Goal: Task Accomplishment & Management: Manage account settings

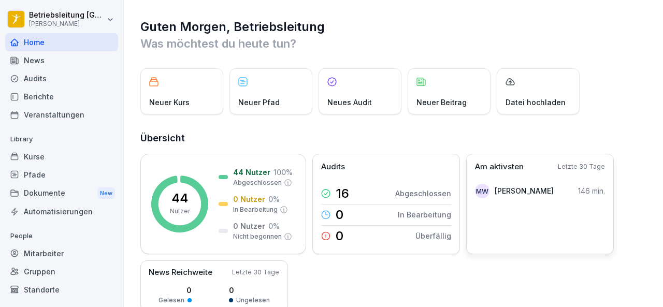
click at [517, 184] on div "MW [PERSON_NAME]" at bounding box center [514, 191] width 79 height 15
click at [482, 188] on div "MW" at bounding box center [482, 191] width 15 height 15
click at [38, 195] on div "Dokumente New" at bounding box center [61, 193] width 113 height 19
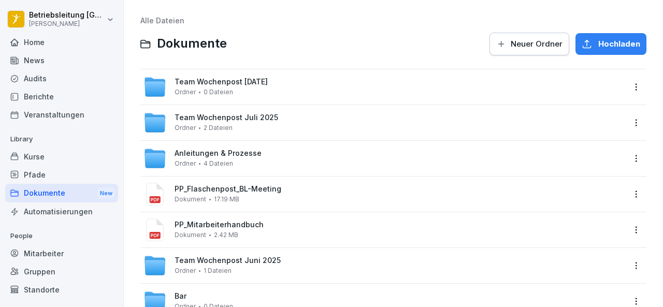
click at [41, 76] on div "Audits" at bounding box center [61, 78] width 113 height 18
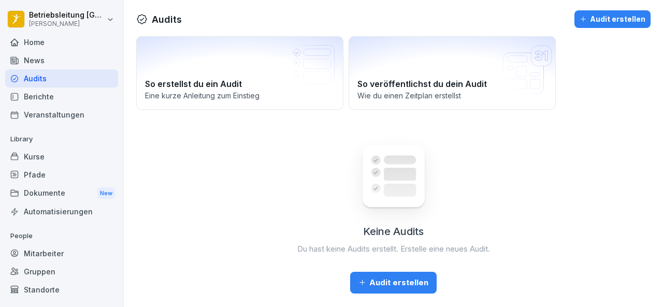
scroll to position [2, 0]
click at [37, 252] on div "Mitarbeiter" at bounding box center [61, 254] width 113 height 18
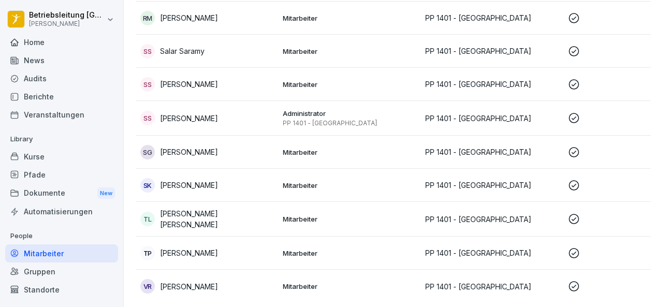
click at [42, 153] on div "Kurse" at bounding box center [61, 157] width 113 height 18
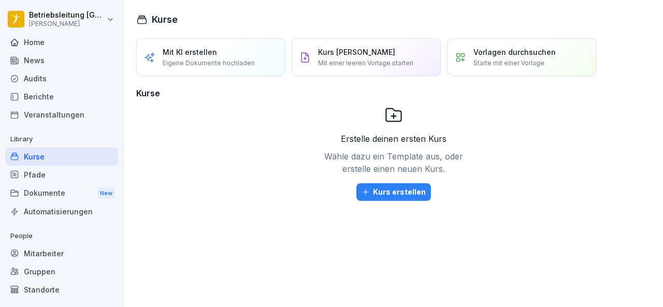
scroll to position [43, 0]
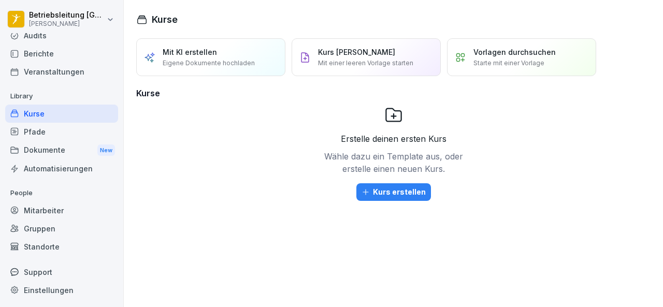
click at [57, 209] on div "Mitarbeiter" at bounding box center [61, 211] width 113 height 18
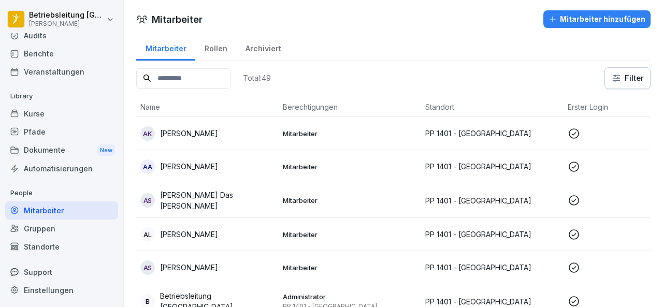
click at [218, 47] on div "Rollen" at bounding box center [215, 47] width 41 height 26
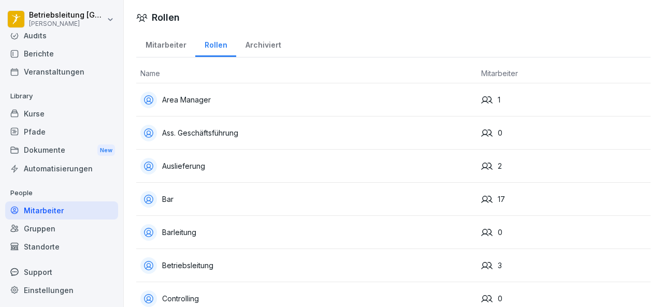
click at [187, 97] on div "Area Manager" at bounding box center [306, 100] width 333 height 17
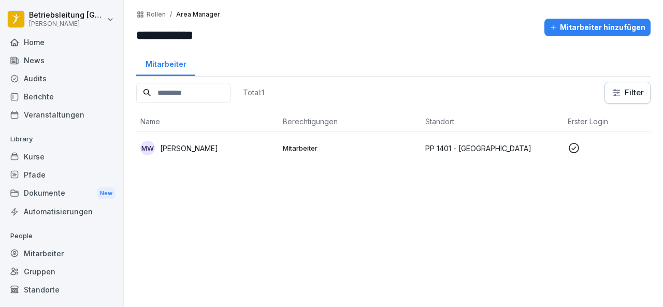
click at [156, 14] on p "Rollen" at bounding box center [156, 14] width 19 height 7
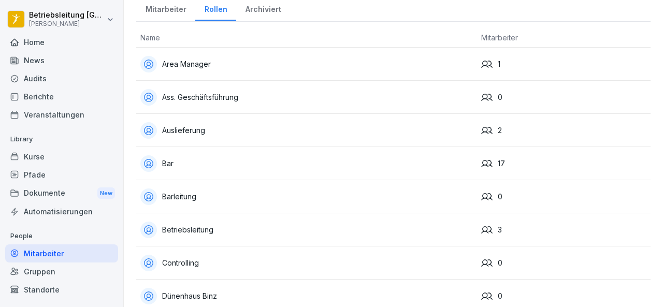
scroll to position [52, 0]
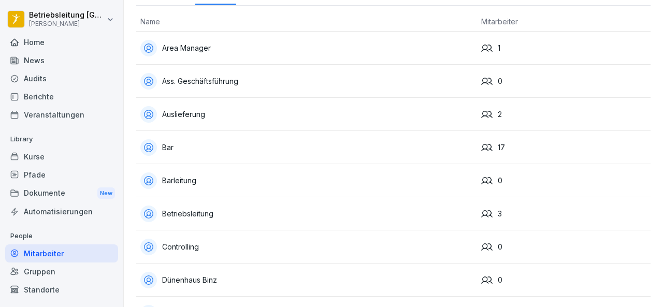
click at [180, 210] on div "Betriebsleitung" at bounding box center [306, 214] width 333 height 17
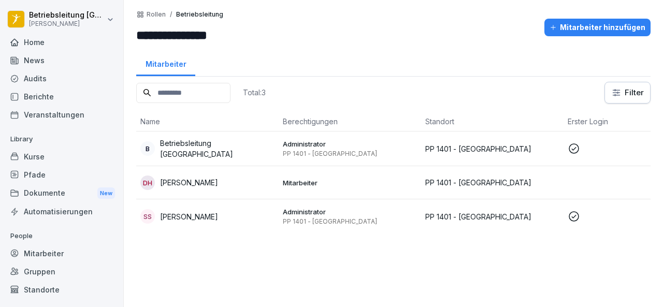
click at [161, 14] on p "Rollen" at bounding box center [156, 14] width 19 height 7
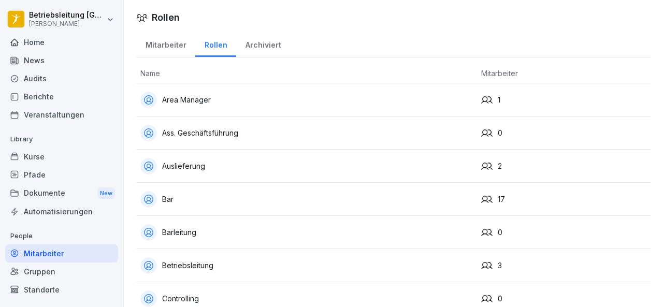
click at [205, 161] on div "Auslieferung" at bounding box center [306, 166] width 333 height 17
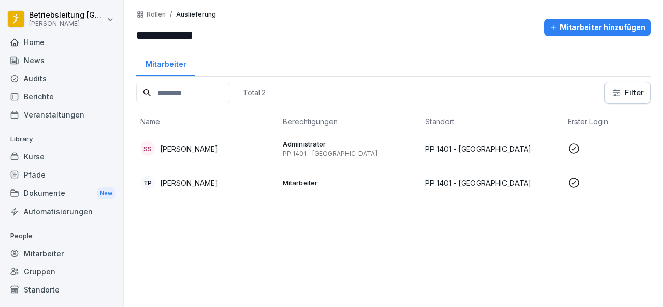
click at [163, 16] on p "Rollen" at bounding box center [156, 14] width 19 height 7
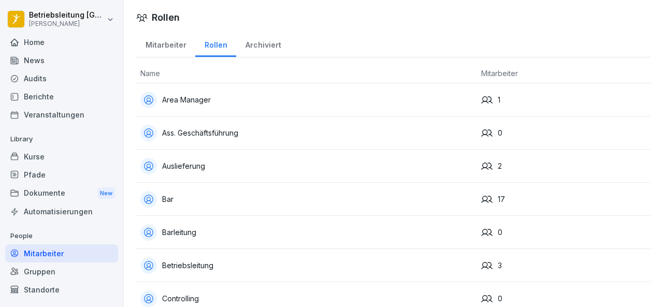
click at [54, 256] on div "Mitarbeiter" at bounding box center [61, 254] width 113 height 18
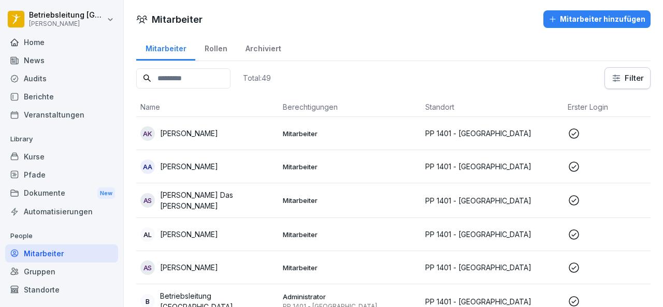
click at [52, 45] on div "Home" at bounding box center [61, 42] width 113 height 18
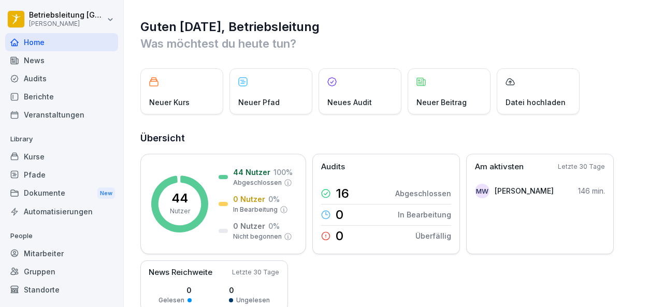
click at [48, 93] on div "Berichte" at bounding box center [61, 97] width 113 height 18
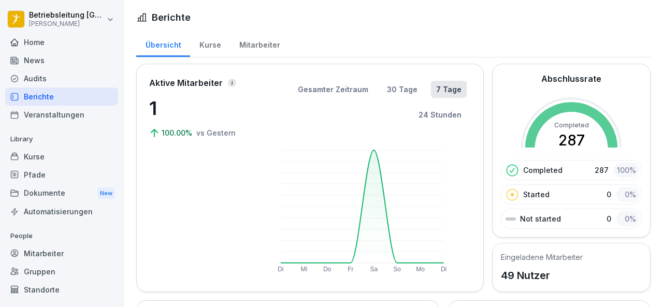
click at [257, 46] on div "Mitarbeiter" at bounding box center [259, 44] width 59 height 26
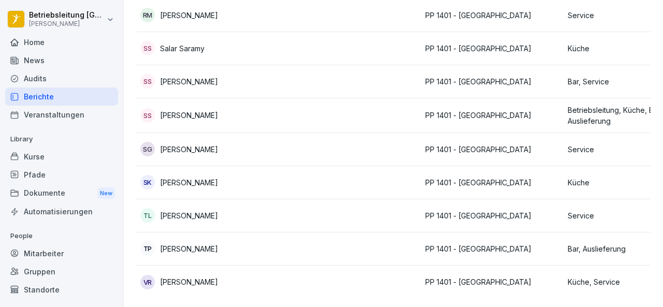
click at [192, 76] on p "Samantha Shbeb" at bounding box center [189, 81] width 58 height 11
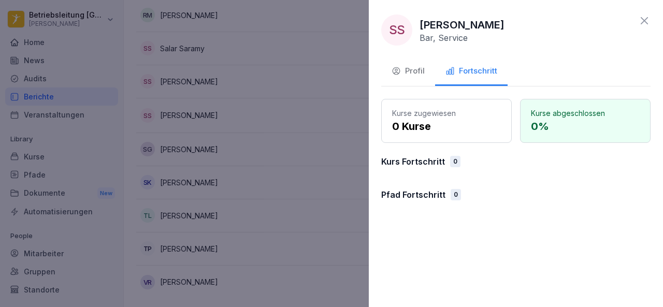
click at [418, 66] on div "Profil" at bounding box center [408, 71] width 33 height 12
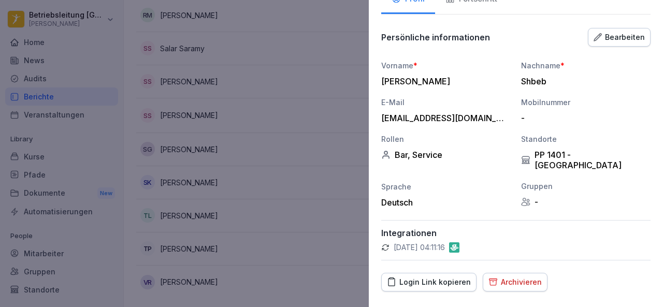
scroll to position [85, 0]
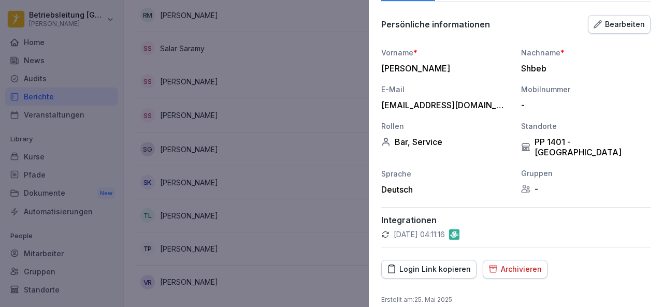
click at [506, 264] on div "Archivieren" at bounding box center [515, 269] width 53 height 11
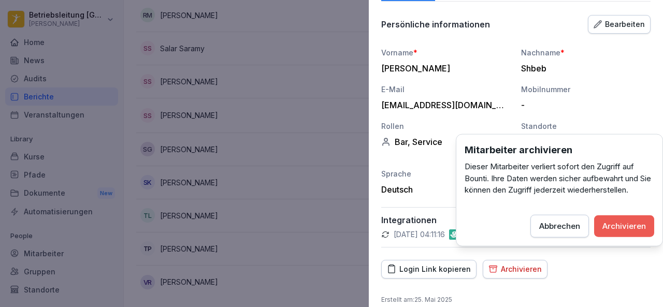
click at [625, 222] on div "Archivieren" at bounding box center [625, 225] width 44 height 11
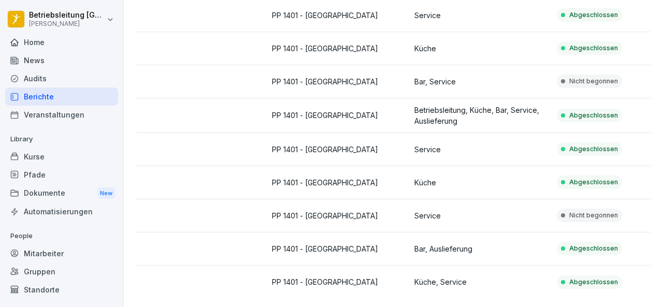
scroll to position [0, 0]
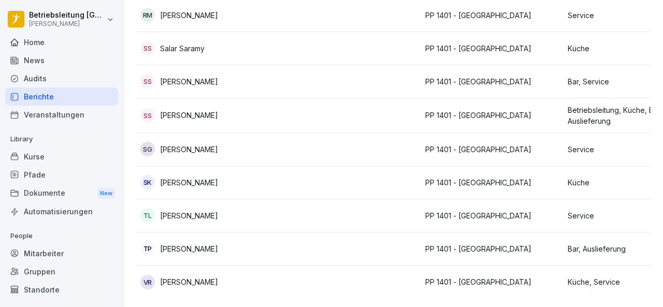
click at [198, 76] on p "Samantha Shbeb" at bounding box center [189, 81] width 58 height 11
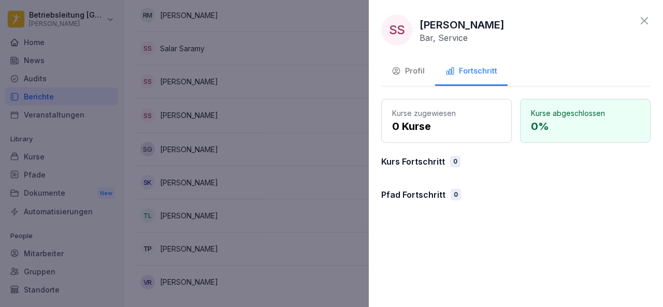
click at [396, 71] on icon "button" at bounding box center [396, 71] width 7 height 7
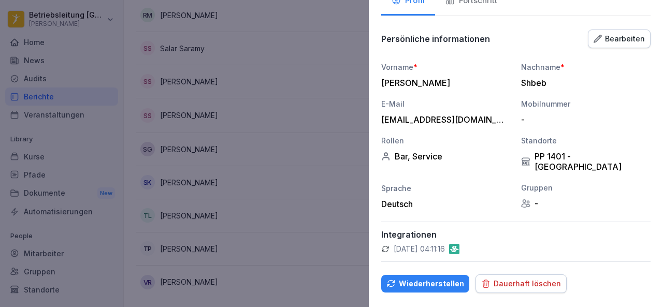
scroll to position [85, 0]
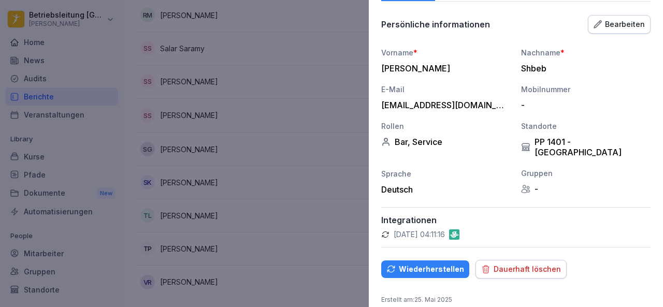
click at [523, 264] on div "Dauerhaft löschen" at bounding box center [521, 269] width 80 height 11
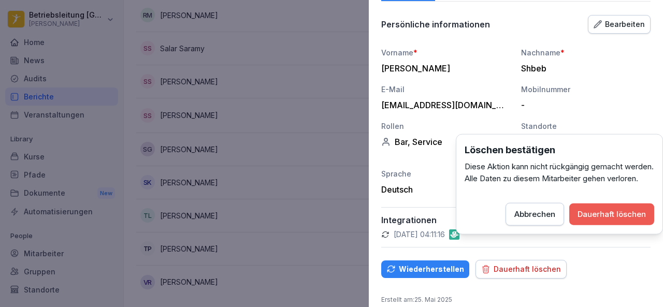
click at [536, 220] on div "Abbrechen" at bounding box center [535, 214] width 41 height 11
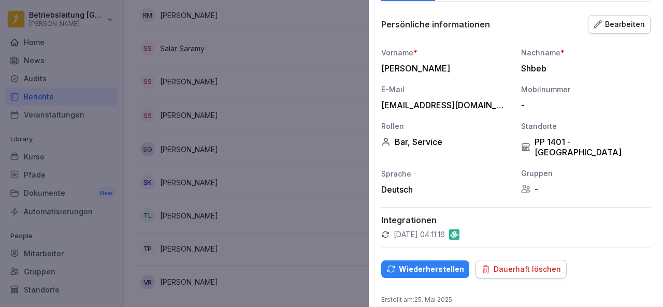
click at [329, 186] on div at bounding box center [331, 153] width 663 height 307
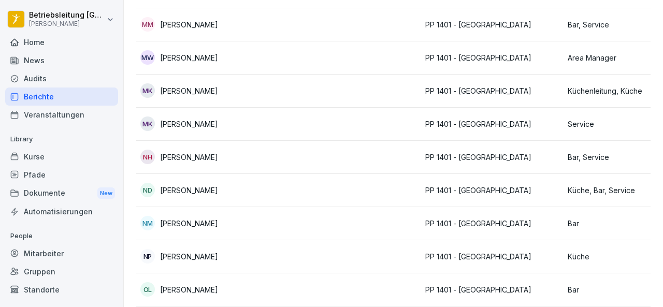
scroll to position [887, 0]
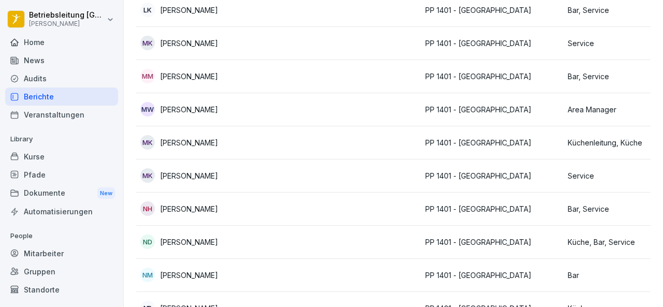
click at [522, 176] on p "PP 1401 - [GEOGRAPHIC_DATA]" at bounding box center [492, 175] width 134 height 11
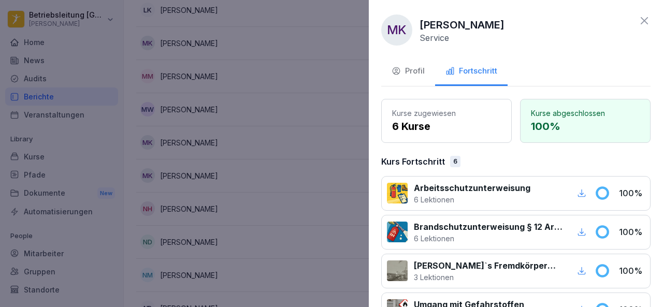
click at [418, 68] on div "Profil" at bounding box center [408, 71] width 33 height 12
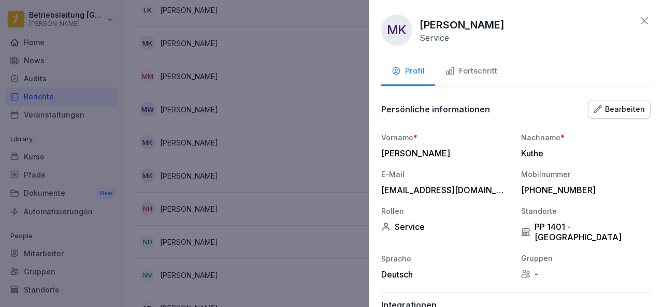
scroll to position [85, 0]
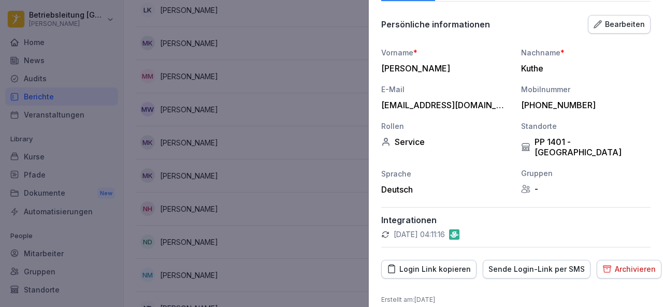
click at [620, 264] on div "Archivieren" at bounding box center [629, 269] width 53 height 11
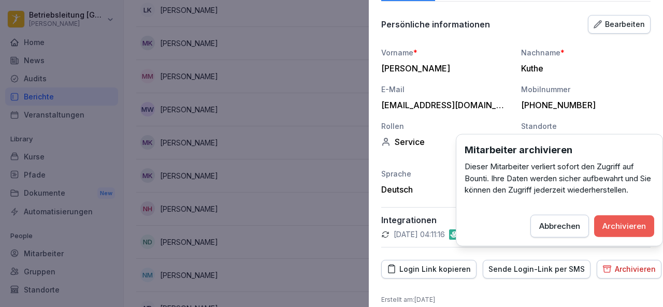
click at [631, 226] on div "Archivieren" at bounding box center [625, 225] width 44 height 11
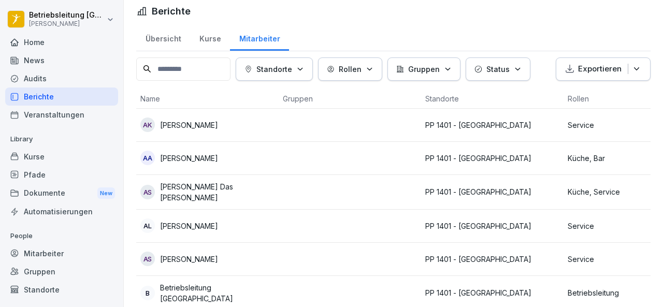
scroll to position [0, 0]
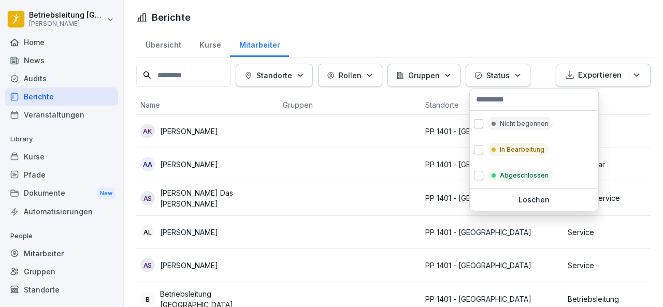
click at [486, 74] on div "Status" at bounding box center [498, 75] width 47 height 11
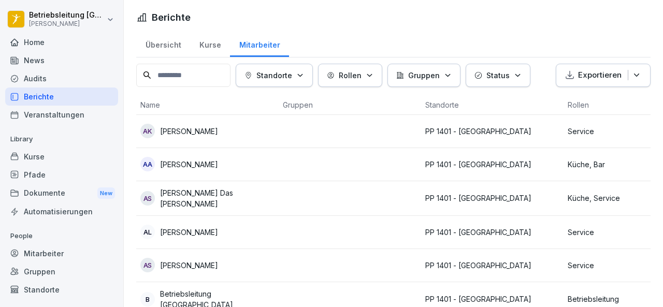
click at [486, 74] on div "Status" at bounding box center [498, 75] width 47 height 11
click at [438, 70] on p "Gruppen" at bounding box center [424, 75] width 32 height 11
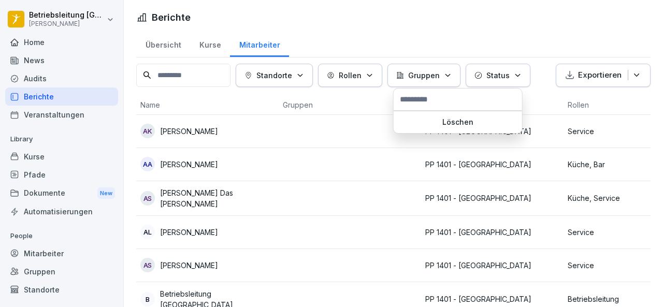
click at [438, 70] on p "Gruppen" at bounding box center [424, 75] width 32 height 11
